Goal: Task Accomplishment & Management: Manage account settings

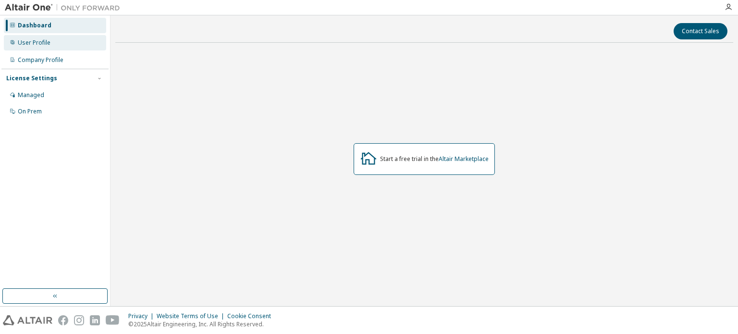
click at [34, 48] on div "User Profile" at bounding box center [55, 42] width 102 height 15
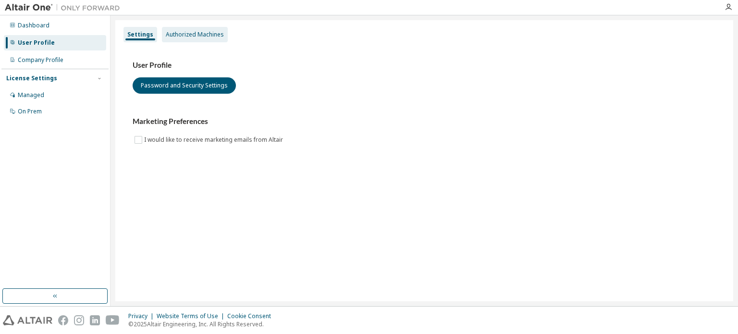
click at [197, 36] on div "Authorized Machines" at bounding box center [195, 35] width 58 height 8
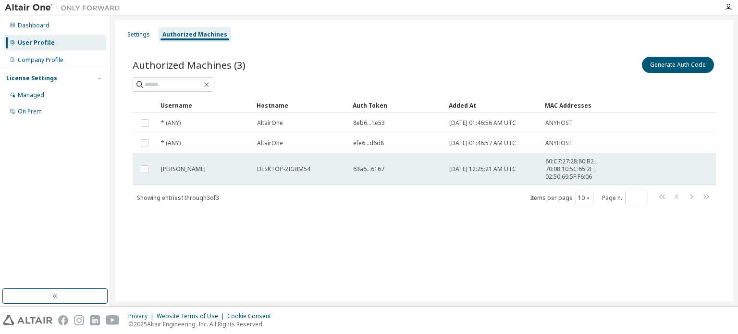
click at [426, 166] on div "63a6...6167" at bounding box center [396, 169] width 87 height 8
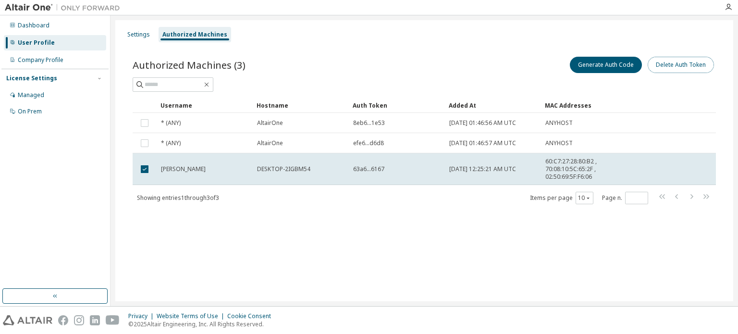
click at [677, 62] on button "Delete Auth Token" at bounding box center [680, 65] width 66 height 16
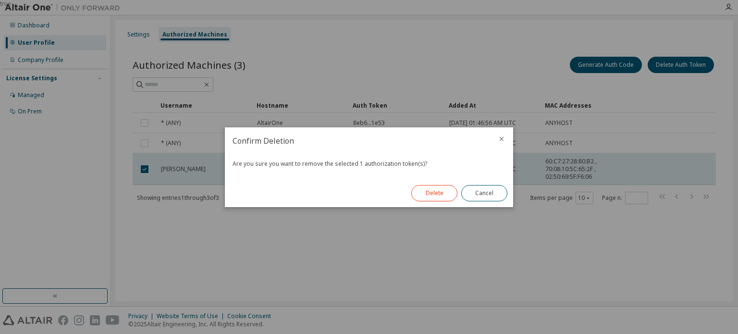
click at [446, 189] on button "Delete" at bounding box center [434, 193] width 46 height 16
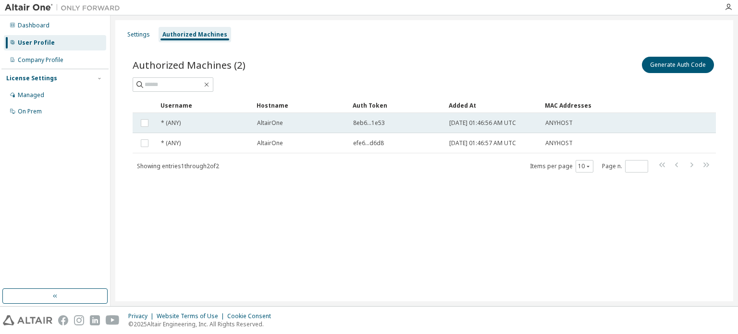
click at [417, 123] on div "8eb6...1e53" at bounding box center [396, 123] width 87 height 8
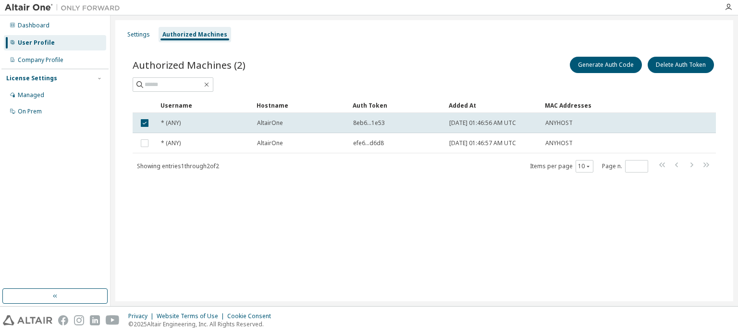
click at [419, 139] on div "efe6...d6d8" at bounding box center [396, 143] width 87 height 8
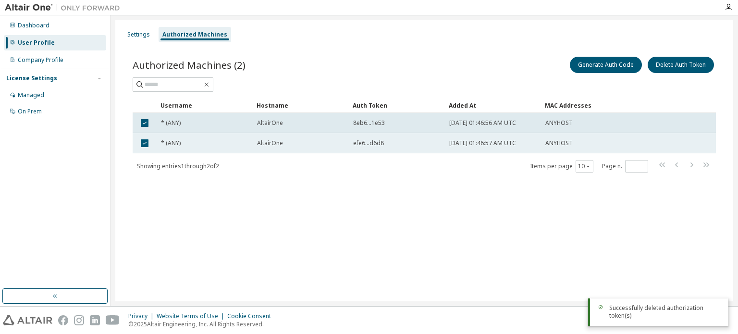
click at [418, 138] on td "efe6...d6d8" at bounding box center [397, 143] width 96 height 20
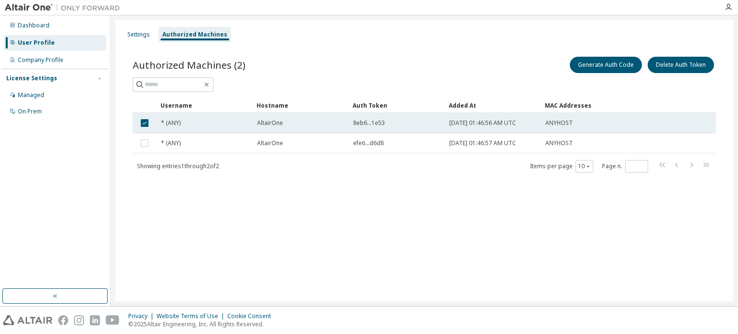
click at [418, 128] on td "8eb6...1e53" at bounding box center [397, 123] width 96 height 20
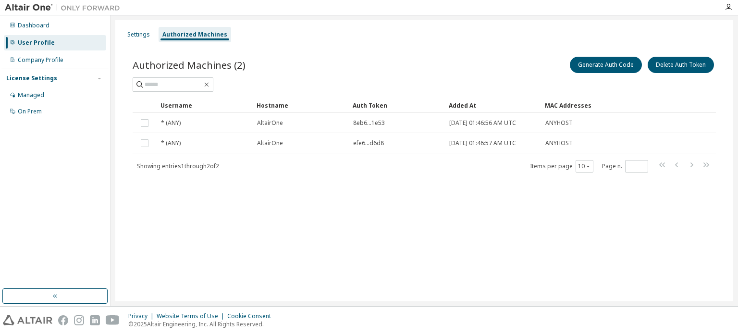
click at [424, 203] on div "Settings Authorized Machines Authorized Machines (2) Generate Auth Code Delete …" at bounding box center [424, 160] width 618 height 281
click at [609, 245] on div "Settings Authorized Machines Authorized Machines (2) Generate Auth Code Delete …" at bounding box center [424, 160] width 618 height 281
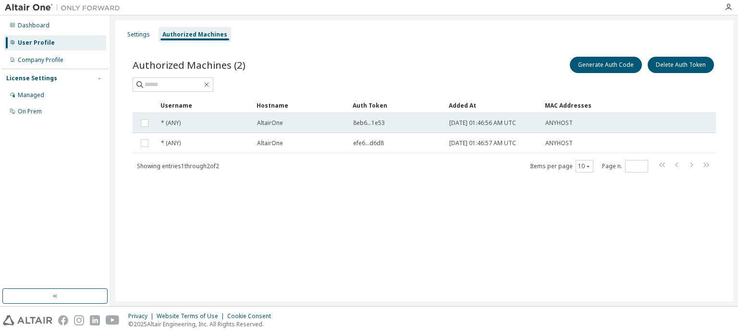
click at [593, 129] on td "ANYHOST" at bounding box center [581, 123] width 81 height 20
click at [590, 125] on div "ANYHOST" at bounding box center [581, 123] width 72 height 8
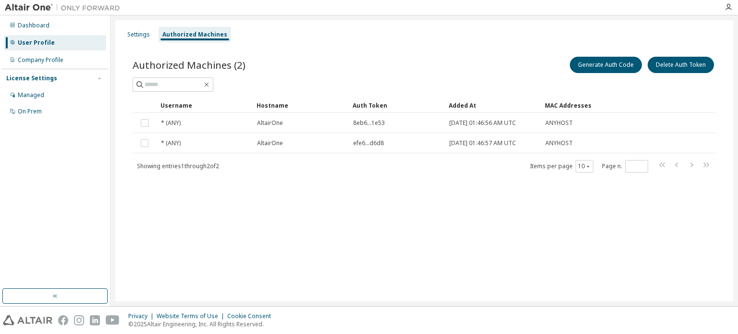
click at [596, 135] on td "ANYHOST" at bounding box center [581, 143] width 81 height 20
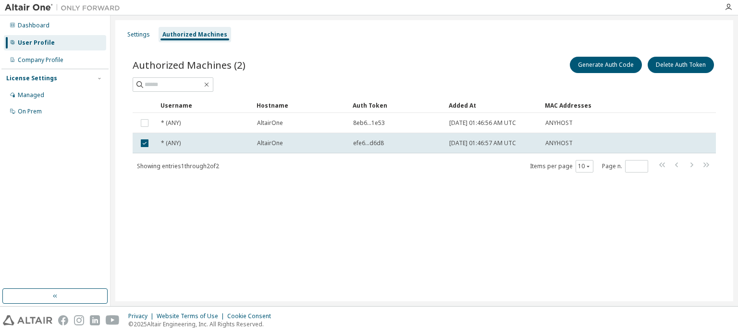
click at [597, 138] on td "ANYHOST" at bounding box center [581, 143] width 81 height 20
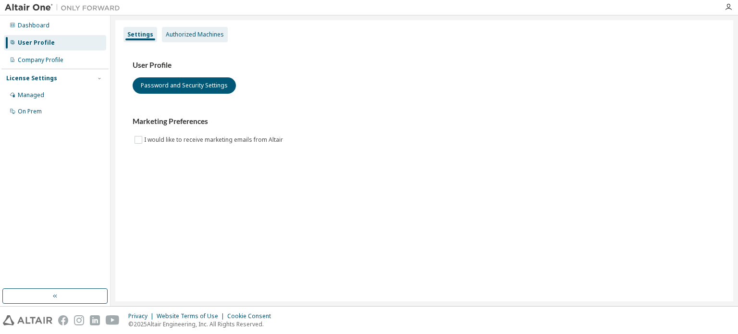
click at [186, 35] on div "Authorized Machines" at bounding box center [195, 35] width 58 height 8
click at [198, 35] on div "Authorized Machines" at bounding box center [195, 35] width 58 height 8
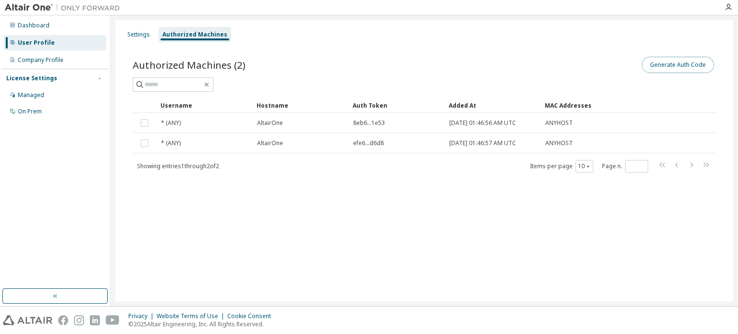
click at [653, 60] on button "Generate Auth Code" at bounding box center [678, 65] width 72 height 16
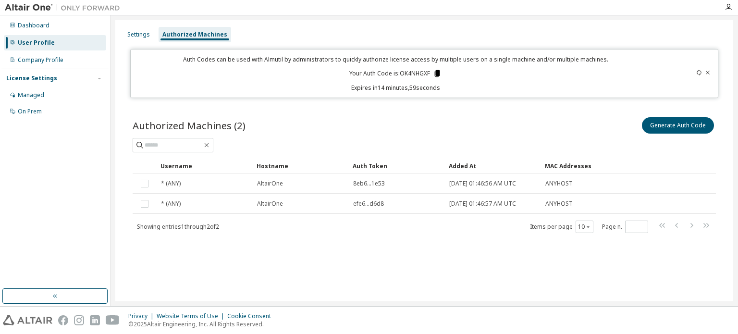
click at [434, 72] on icon at bounding box center [437, 73] width 9 height 9
